Goal: Task Accomplishment & Management: Complete application form

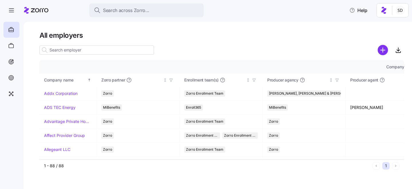
click at [108, 51] on input at bounding box center [97, 50] width 115 height 9
click at [7, 46] on div at bounding box center [11, 46] width 16 height 16
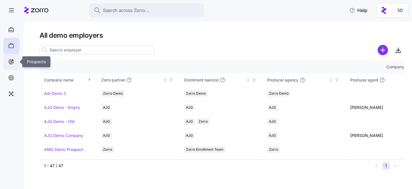
click at [9, 63] on icon at bounding box center [11, 62] width 5 height 5
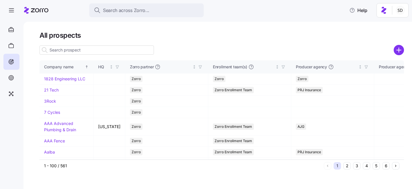
click at [61, 49] on input at bounding box center [97, 50] width 115 height 9
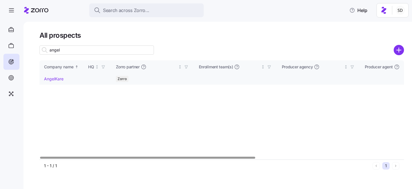
type input "angel"
click at [49, 79] on link "AngelKare" at bounding box center [53, 78] width 19 height 5
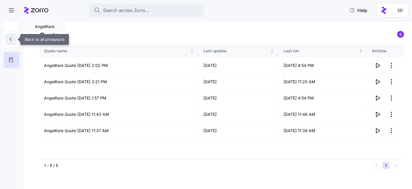
click at [13, 38] on icon "button" at bounding box center [11, 39] width 6 height 6
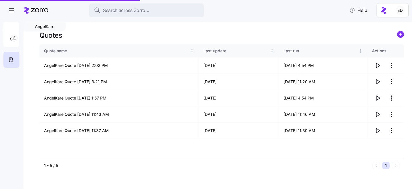
click at [14, 59] on icon at bounding box center [11, 59] width 6 height 7
click at [12, 63] on icon at bounding box center [11, 59] width 6 height 7
click at [393, 66] on html "Search across Zorro... Help AngelKare Quotes Quote name Last update Last run Ac…" at bounding box center [206, 93] width 412 height 186
click at [329, 36] on html "Search across Zorro... Help AngelKare Quotes Quote name Last update Last run Ac…" at bounding box center [206, 93] width 412 height 186
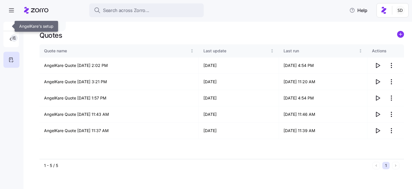
click at [17, 38] on button "button" at bounding box center [14, 38] width 7 height 7
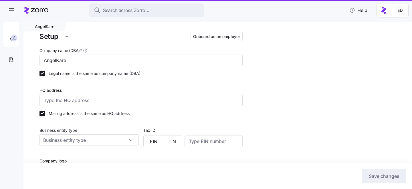
type input "Zorro"
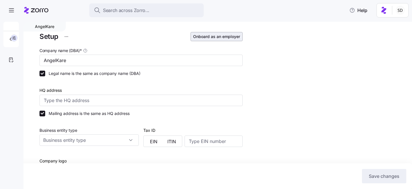
click at [199, 37] on span "Onboard as an employer" at bounding box center [216, 37] width 47 height 6
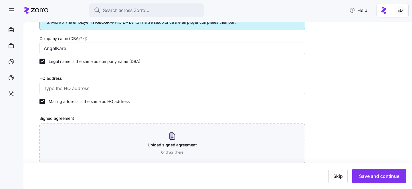
scroll to position [104, 0]
click at [361, 174] on span "Save and continue" at bounding box center [379, 176] width 40 height 7
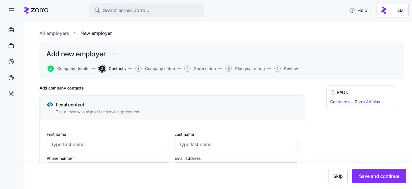
scroll to position [22, 0]
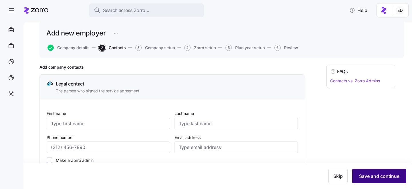
click at [369, 176] on span "Save and continue" at bounding box center [379, 176] width 40 height 7
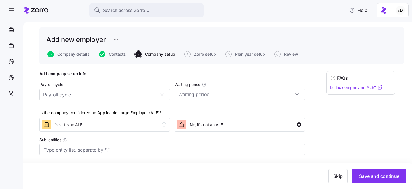
scroll to position [17, 0]
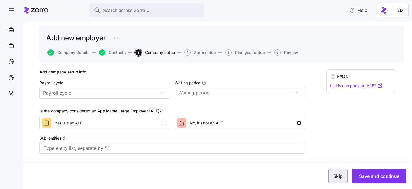
click at [337, 179] on span "Skip" at bounding box center [338, 176] width 9 height 7
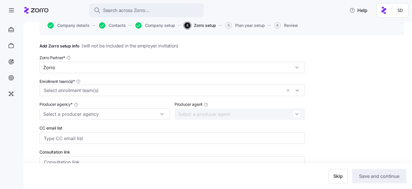
scroll to position [23, 0]
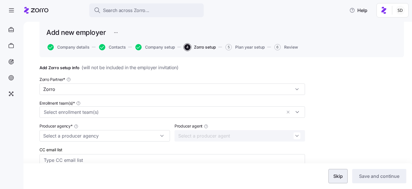
click at [335, 177] on span "Skip" at bounding box center [338, 176] width 9 height 7
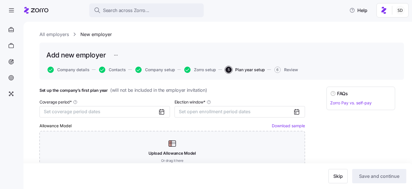
click at [43, 33] on link "All employers" at bounding box center [55, 34] width 30 height 7
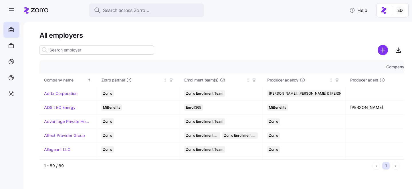
click at [67, 48] on input at bounding box center [97, 50] width 115 height 9
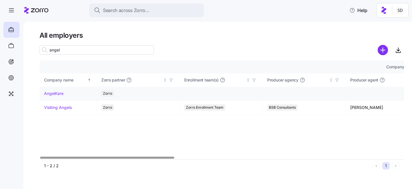
type input "angel"
click at [46, 94] on link "AngelKare" at bounding box center [53, 94] width 19 height 6
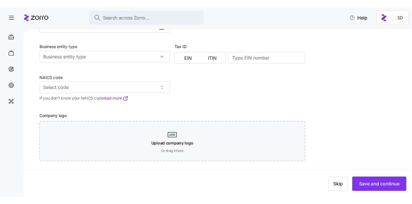
scroll to position [259, 0]
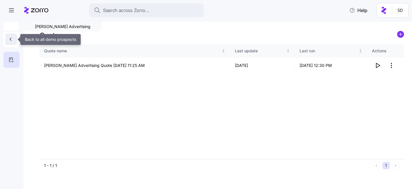
click at [13, 38] on icon "button" at bounding box center [11, 39] width 6 height 6
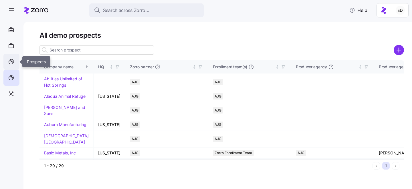
click at [11, 63] on icon at bounding box center [11, 61] width 6 height 7
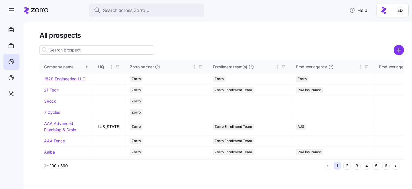
click at [60, 51] on input at bounding box center [97, 50] width 115 height 9
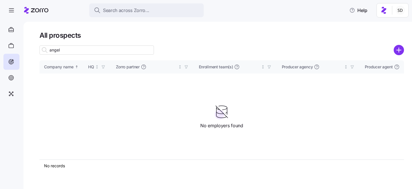
click at [60, 51] on input "angel" at bounding box center [97, 50] width 115 height 9
click at [67, 47] on input "angel" at bounding box center [97, 50] width 115 height 9
type input "ange"
click at [61, 50] on input "ange" at bounding box center [97, 50] width 115 height 9
